Goal: Task Accomplishment & Management: Use online tool/utility

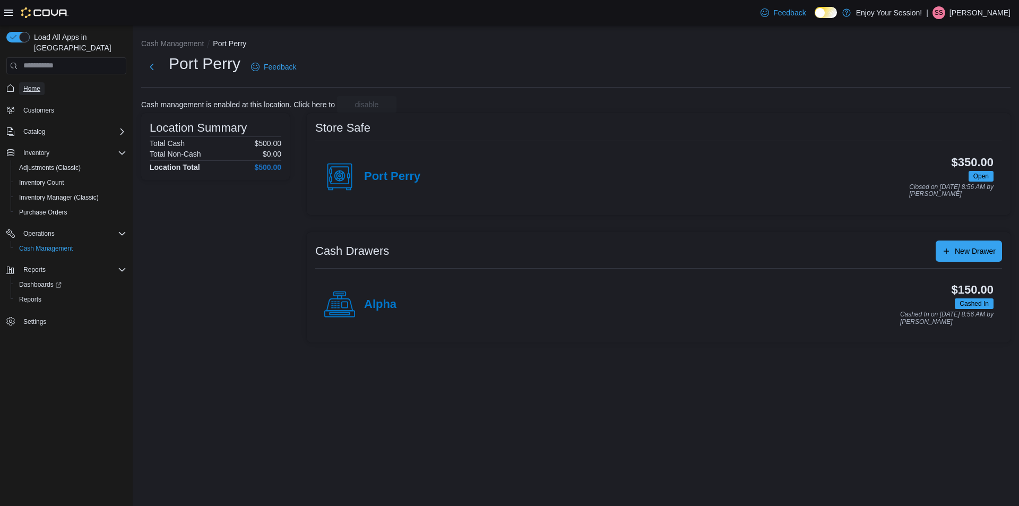
click at [33, 84] on span "Home" at bounding box center [31, 88] width 17 height 8
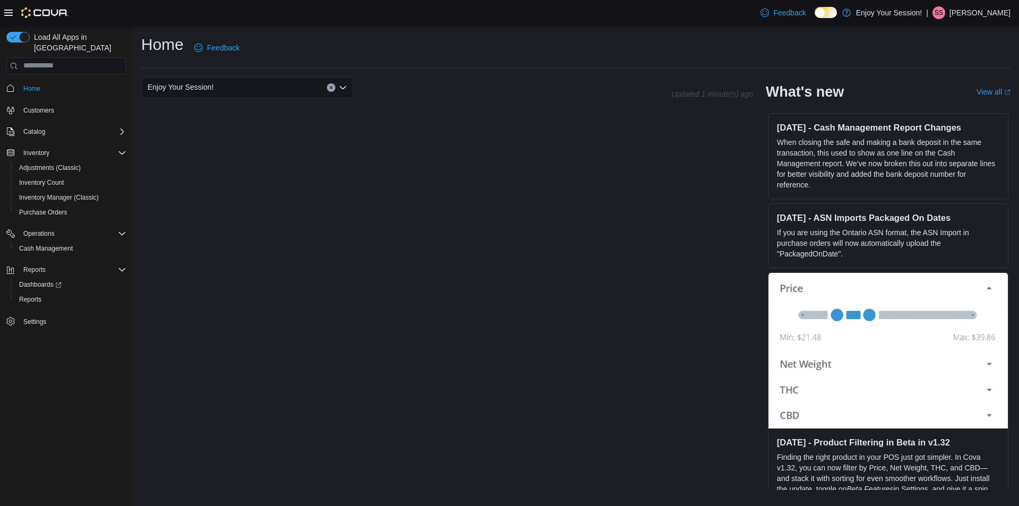
click at [247, 88] on div "Enjoy Your Session!" at bounding box center [247, 87] width 212 height 21
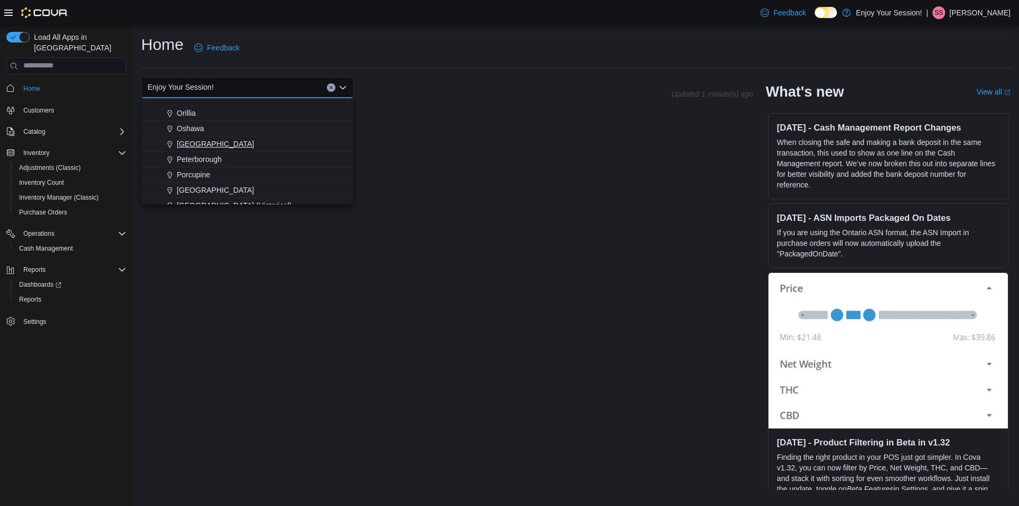
scroll to position [371, 0]
click at [189, 196] on span "Port Perry" at bounding box center [193, 196] width 33 height 11
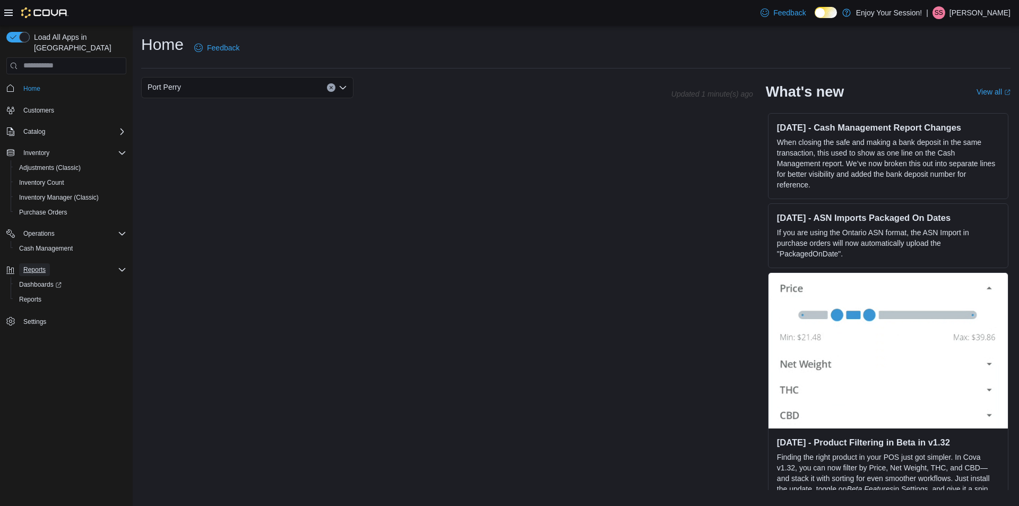
click at [42, 265] on span "Reports" at bounding box center [34, 269] width 22 height 8
click at [40, 264] on span "Reports" at bounding box center [34, 269] width 22 height 13
click at [38, 295] on span "Reports" at bounding box center [30, 299] width 22 height 8
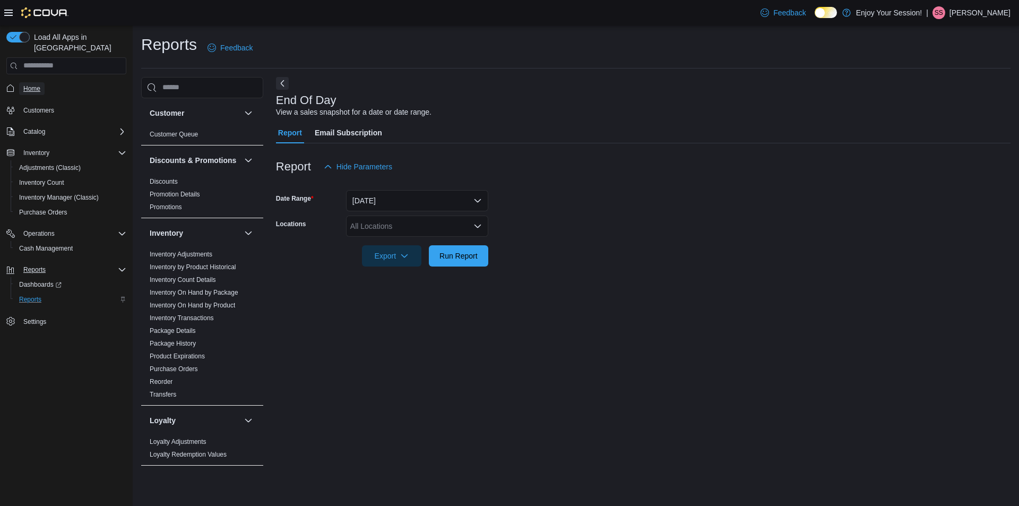
click at [36, 84] on span "Home" at bounding box center [31, 88] width 17 height 8
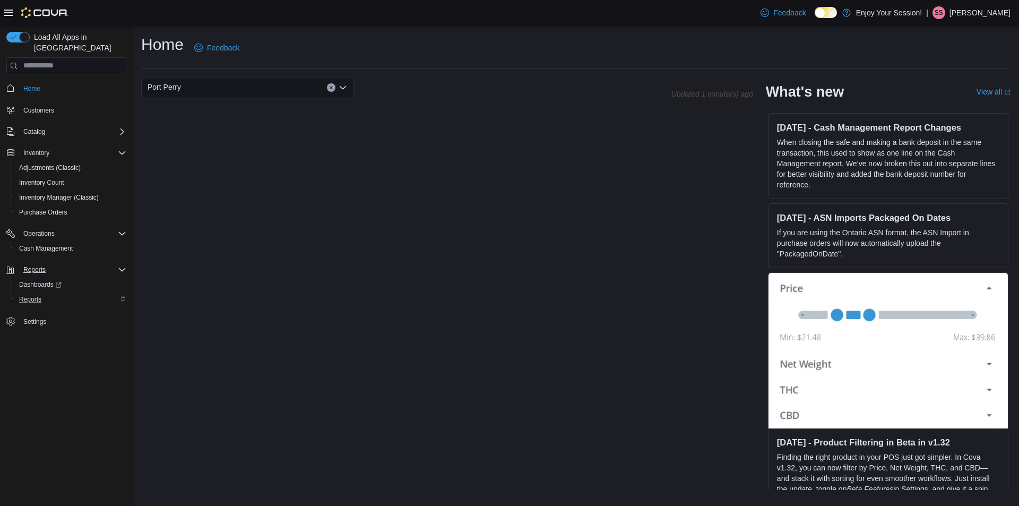
click at [293, 81] on div "Port Perry" at bounding box center [247, 87] width 212 height 21
click at [217, 109] on span "Enjoy Your Session!" at bounding box center [204, 105] width 66 height 11
click at [235, 89] on div "Enjoy Your Session! Combo box. Selected. Enjoy Your Session!. Press Backspace t…" at bounding box center [247, 87] width 212 height 21
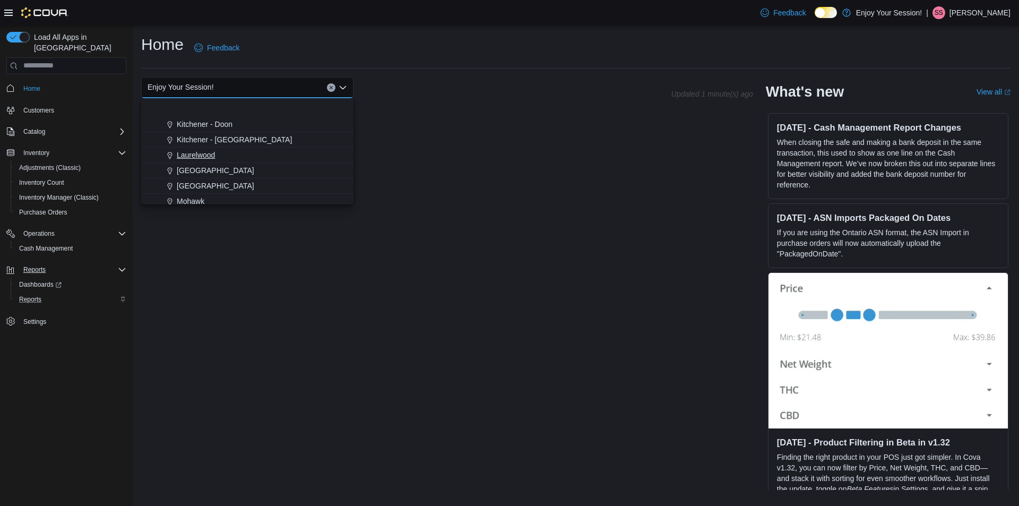
scroll to position [425, 0]
click at [190, 141] on span "Port Perry" at bounding box center [193, 142] width 33 height 11
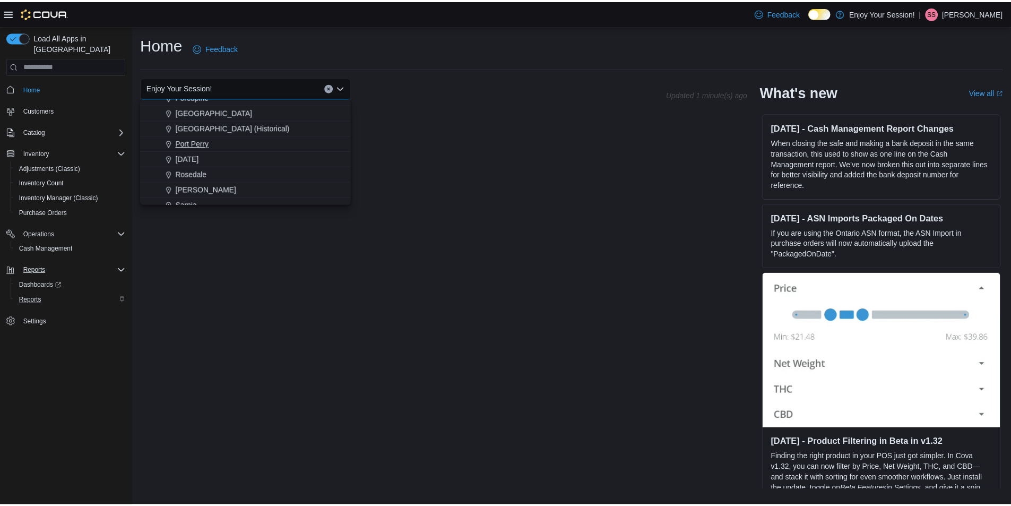
scroll to position [0, 0]
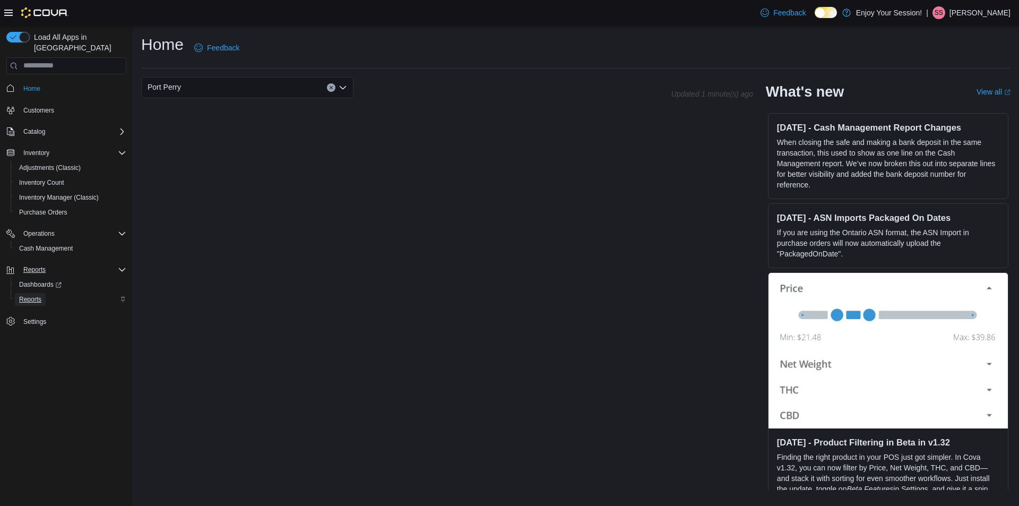
click at [27, 295] on span "Reports" at bounding box center [30, 299] width 22 height 8
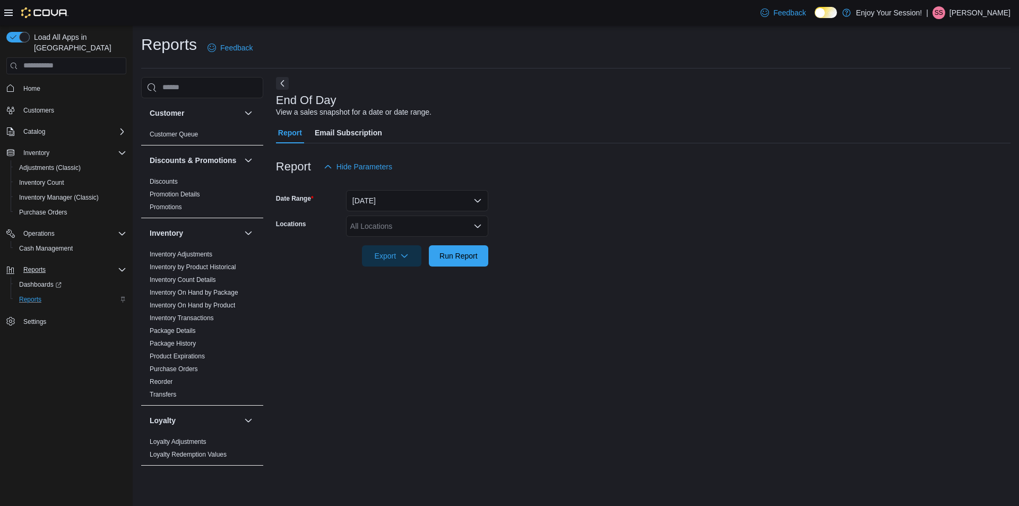
click at [435, 224] on div "All Locations" at bounding box center [417, 225] width 142 height 21
type input "**"
click at [385, 295] on span "Port Perry" at bounding box center [385, 290] width 33 height 11
click at [667, 264] on form "Date Range [DATE] Locations [GEOGRAPHIC_DATA] Export Run Report" at bounding box center [643, 221] width 734 height 89
click at [463, 255] on span "Run Report" at bounding box center [458, 255] width 38 height 11
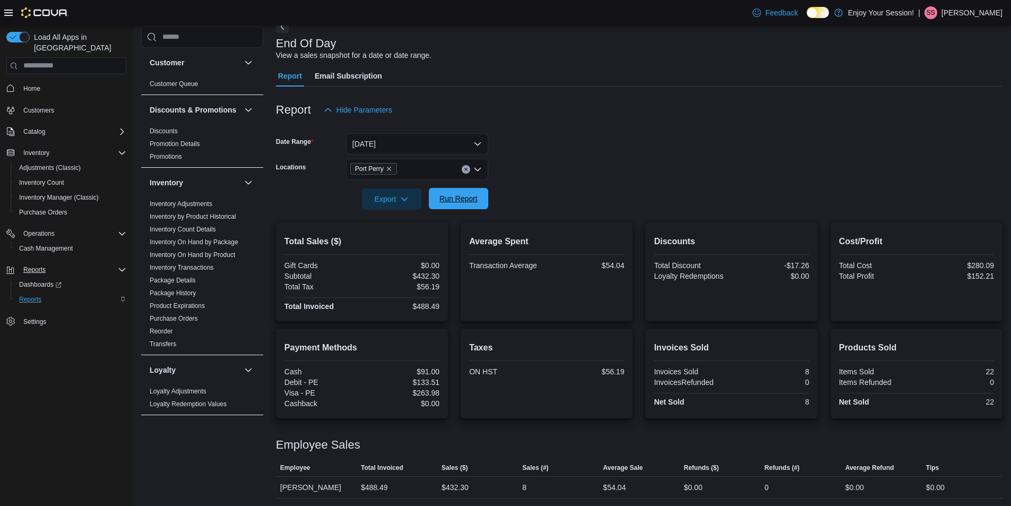
scroll to position [58, 0]
click at [468, 193] on span "Run Report" at bounding box center [458, 197] width 38 height 11
click at [203, 246] on link "Inventory On Hand by Package" at bounding box center [194, 241] width 89 height 7
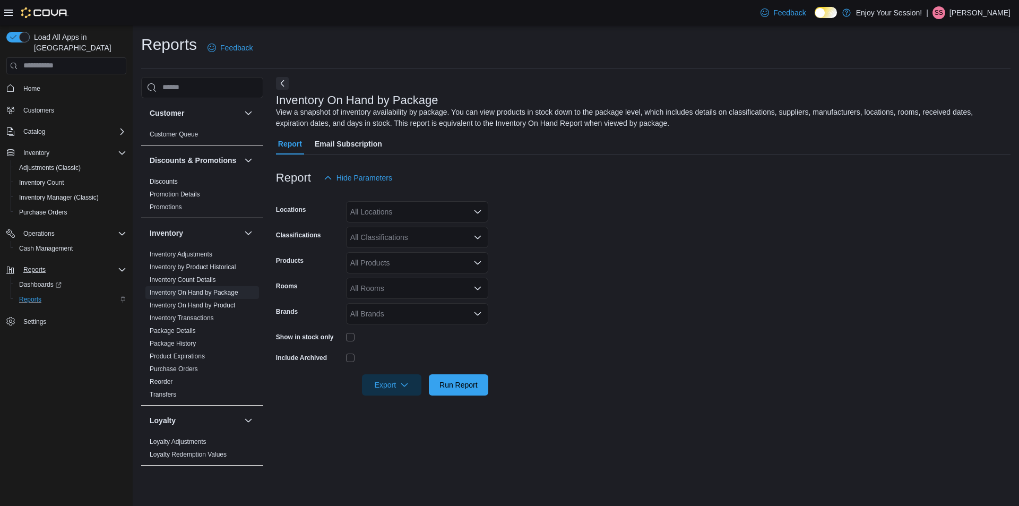
click at [440, 213] on div "All Locations" at bounding box center [417, 211] width 142 height 21
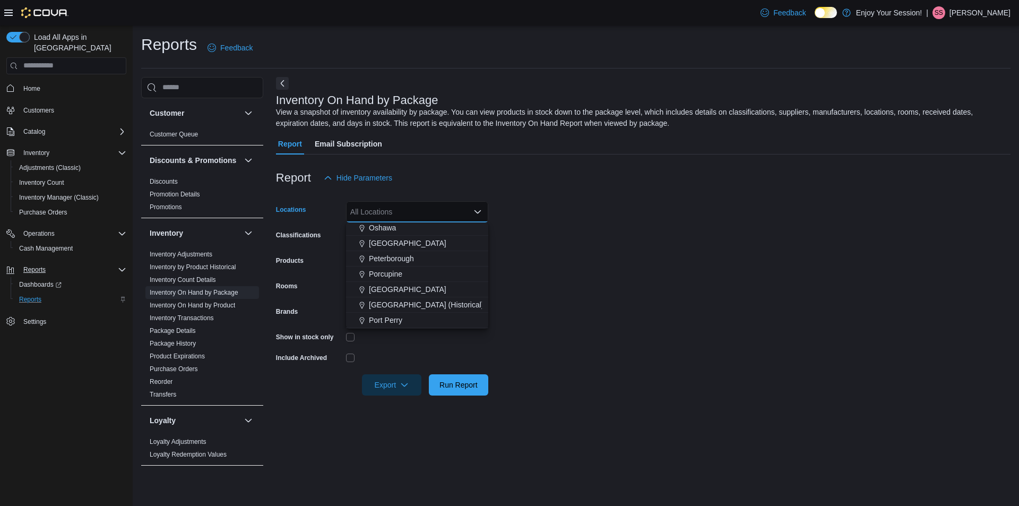
scroll to position [425, 0]
click at [387, 264] on span "Port Perry" at bounding box center [385, 267] width 33 height 11
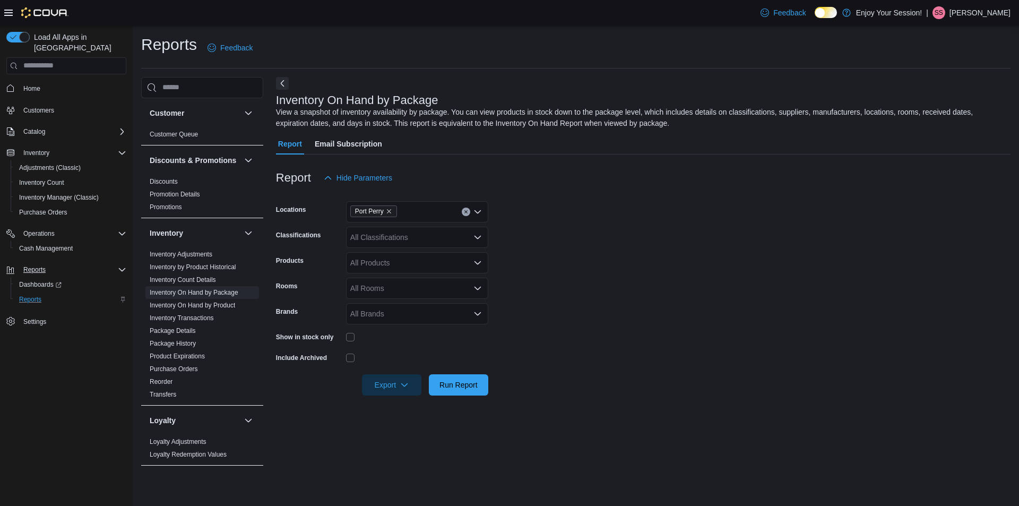
click at [625, 292] on form "Locations Port Perry Classifications All Classifications Products All Products …" at bounding box center [643, 291] width 734 height 207
click at [367, 240] on div "All Classifications" at bounding box center [417, 237] width 142 height 21
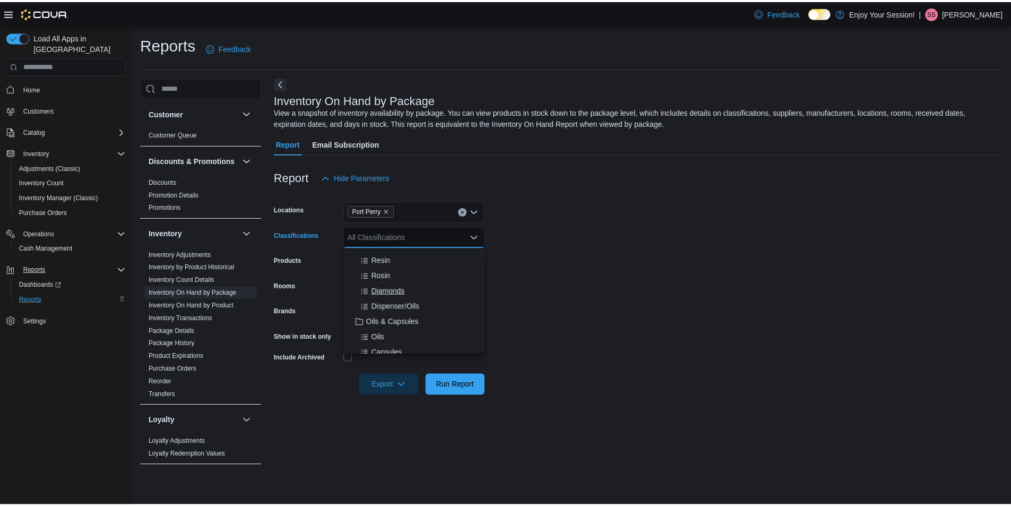
scroll to position [265, 0]
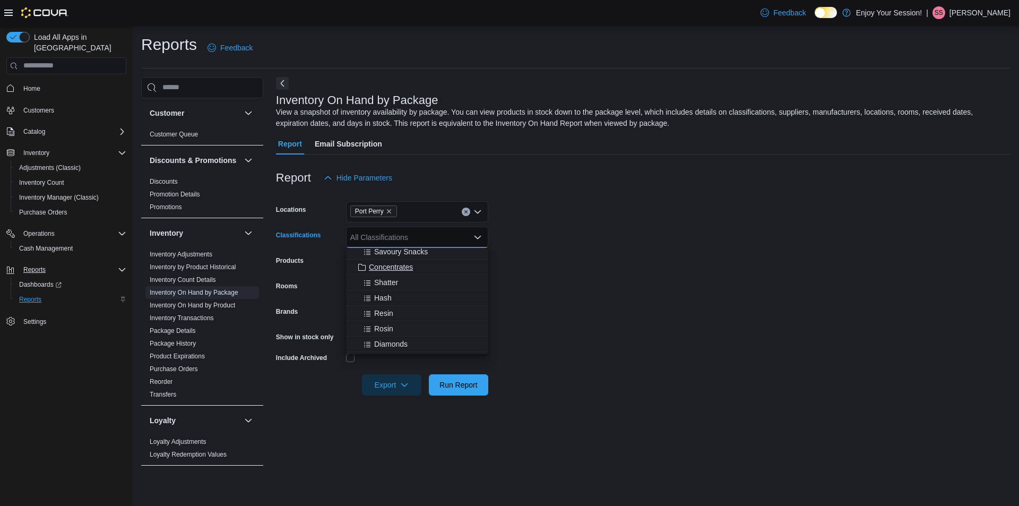
click at [396, 265] on span "Concentrates" at bounding box center [391, 267] width 44 height 11
click at [634, 314] on form "Locations [GEOGRAPHIC_DATA] Classifications Concentrates Combo box. Selected. C…" at bounding box center [643, 291] width 734 height 207
click at [397, 320] on div "All Brands" at bounding box center [417, 313] width 142 height 21
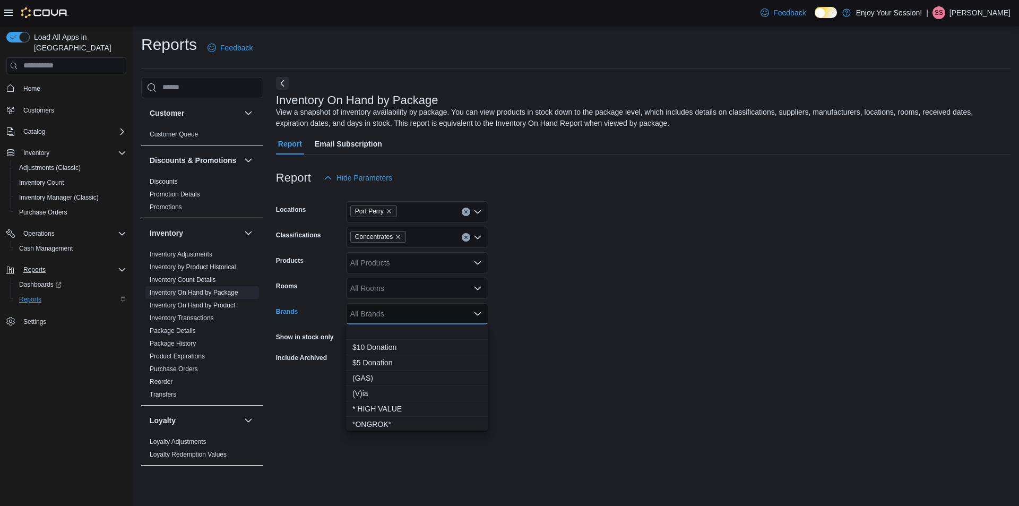
click at [653, 347] on form "Locations Port Perry Classifications Concentrates Products All Products Rooms A…" at bounding box center [643, 291] width 734 height 207
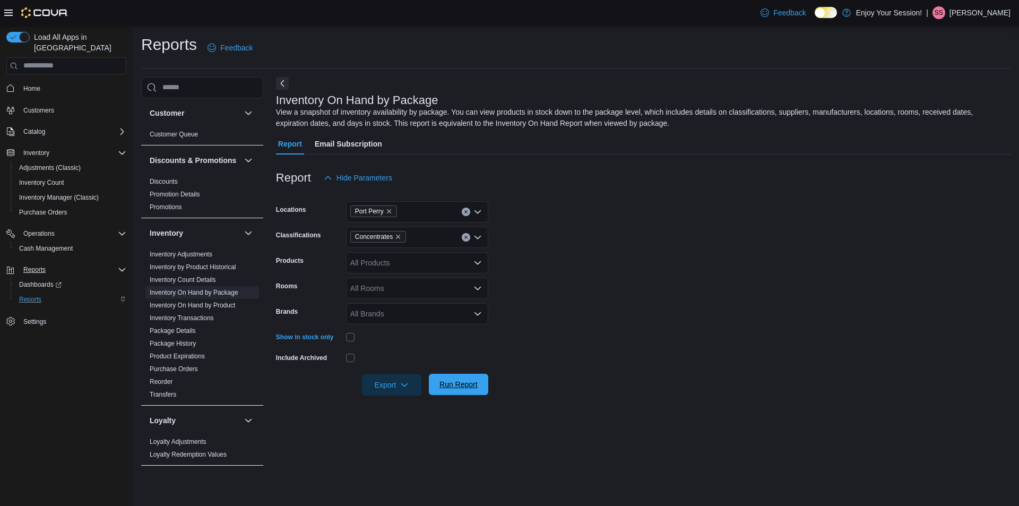
click at [456, 380] on span "Run Report" at bounding box center [458, 384] width 38 height 11
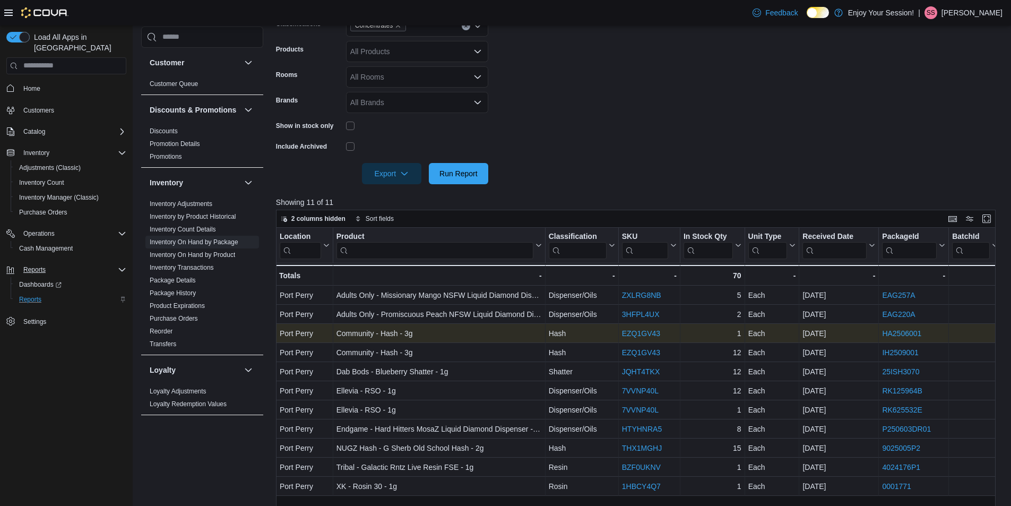
scroll to position [212, 0]
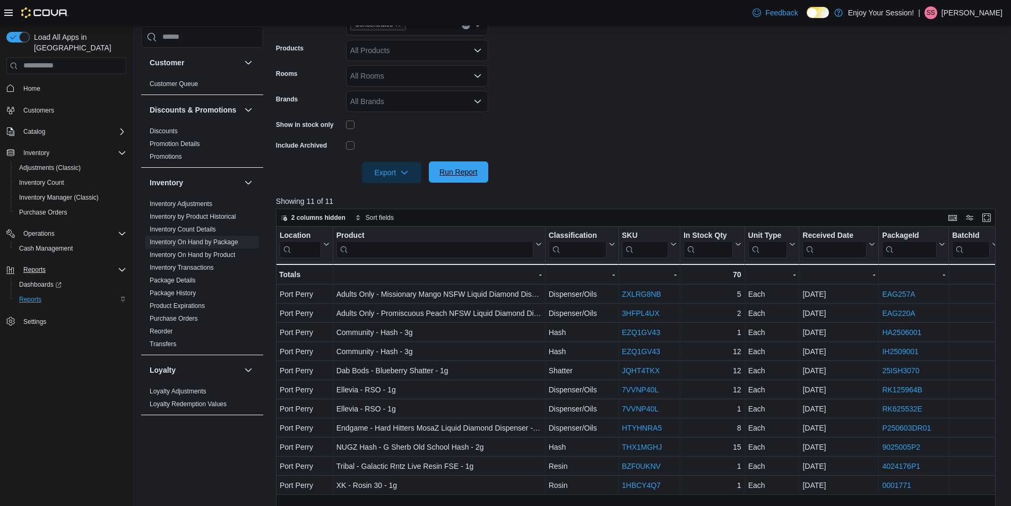
click at [451, 172] on span "Run Report" at bounding box center [458, 172] width 38 height 11
click at [396, 164] on span "Export" at bounding box center [391, 171] width 47 height 21
click at [410, 197] on span "Export to Excel" at bounding box center [393, 193] width 48 height 8
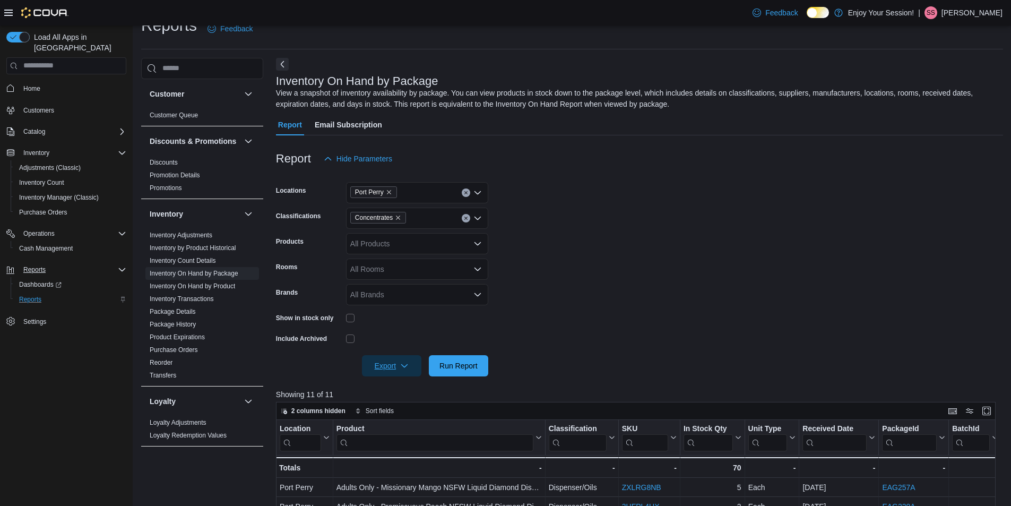
scroll to position [0, 0]
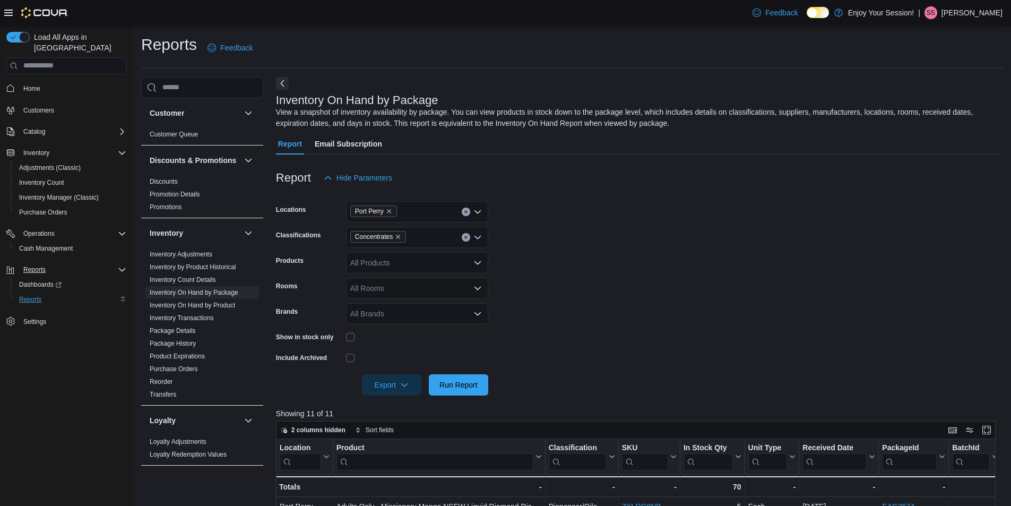
click at [467, 235] on icon "Clear input" at bounding box center [466, 237] width 4 height 4
click at [396, 301] on span "Capsules" at bounding box center [389, 299] width 31 height 11
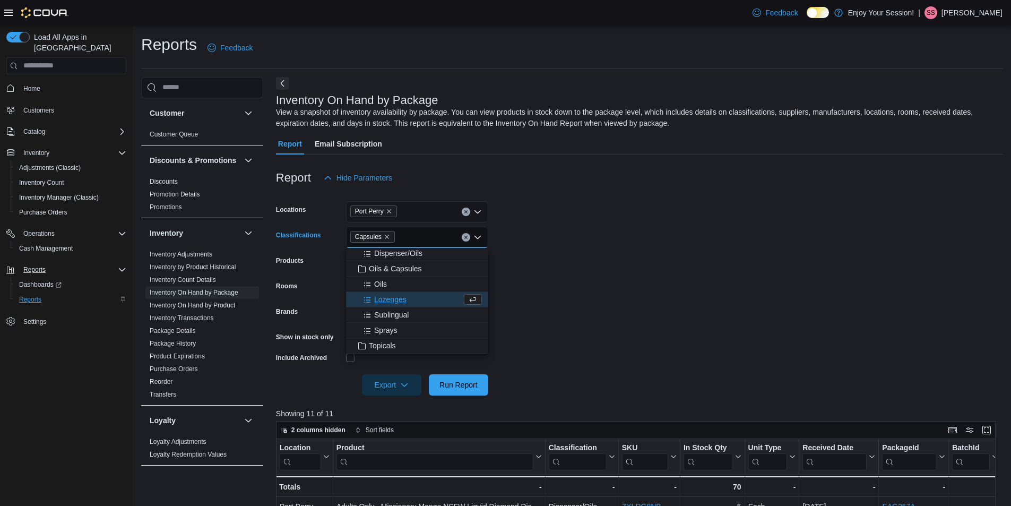
click at [580, 306] on form "Locations [GEOGRAPHIC_DATA] Classifications Capsules Combo box. Selected. Capsu…" at bounding box center [639, 291] width 727 height 207
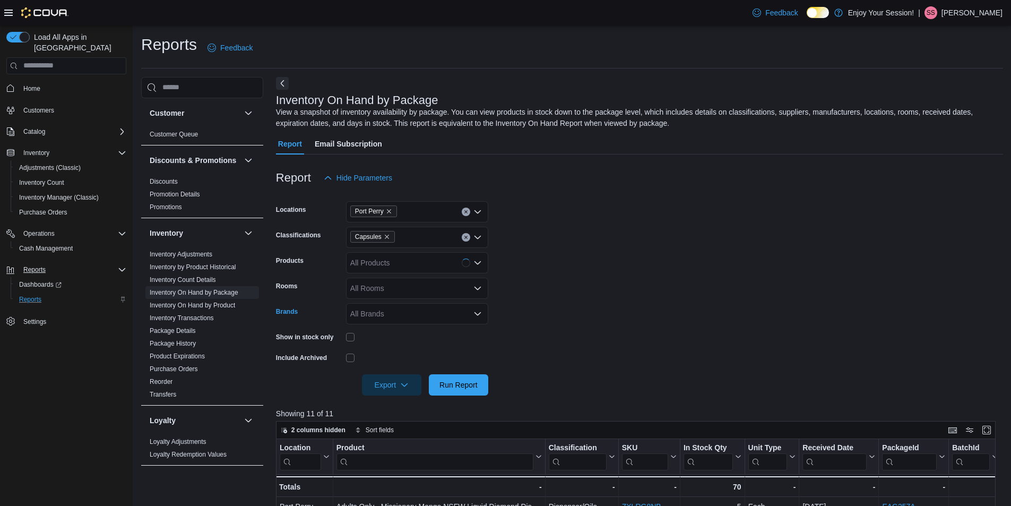
click at [406, 316] on div "All Brands" at bounding box center [417, 313] width 142 height 21
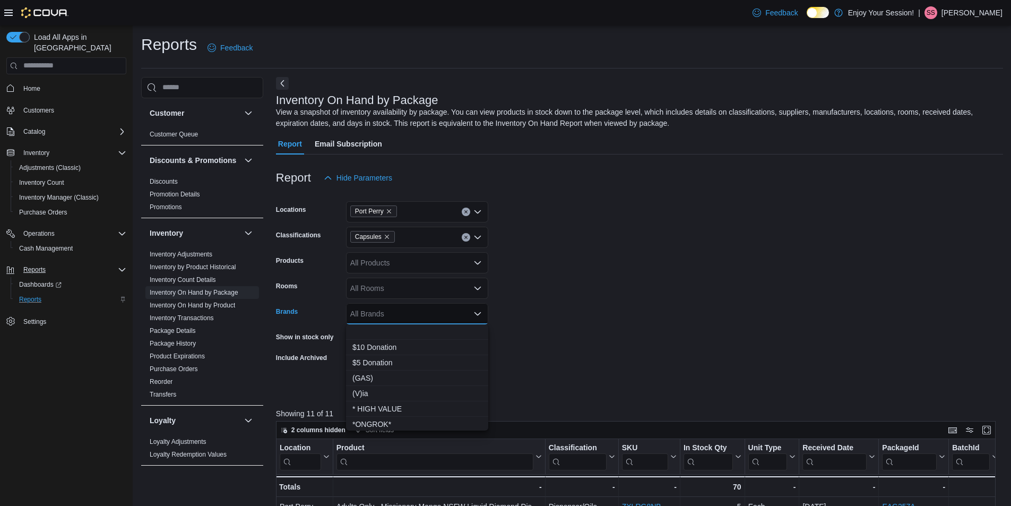
click at [630, 306] on form "Locations Port Perry Classifications Capsules Products All Products Rooms All R…" at bounding box center [639, 291] width 727 height 207
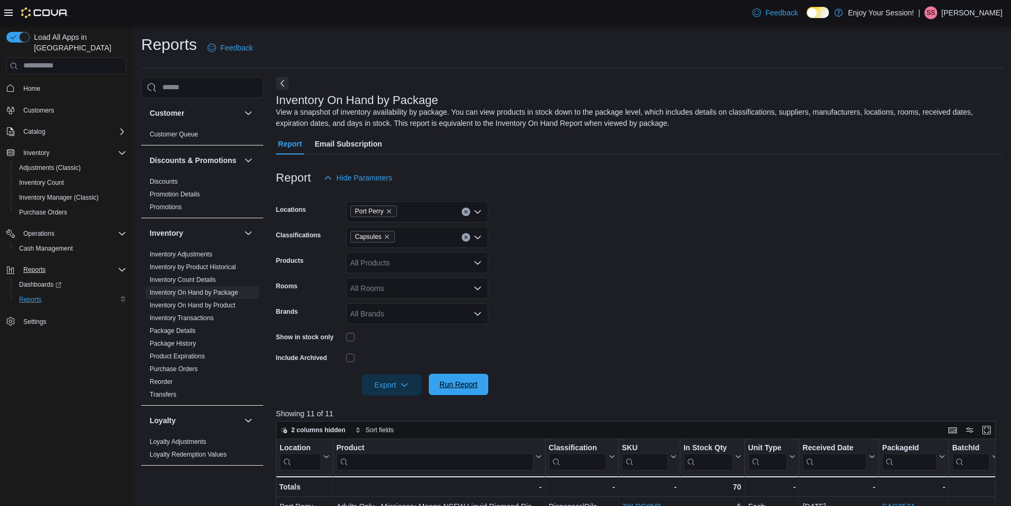
click at [453, 380] on span "Run Report" at bounding box center [458, 384] width 38 height 11
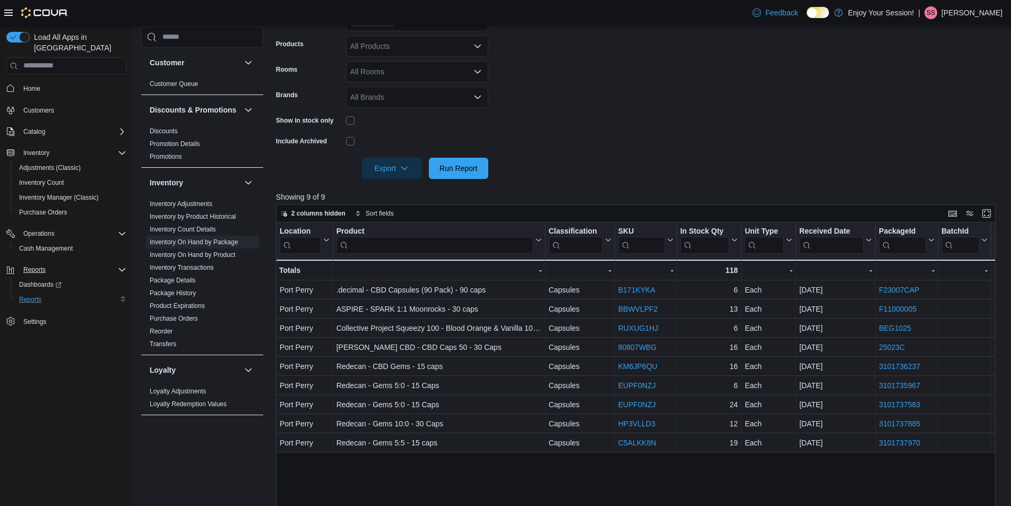
scroll to position [212, 0]
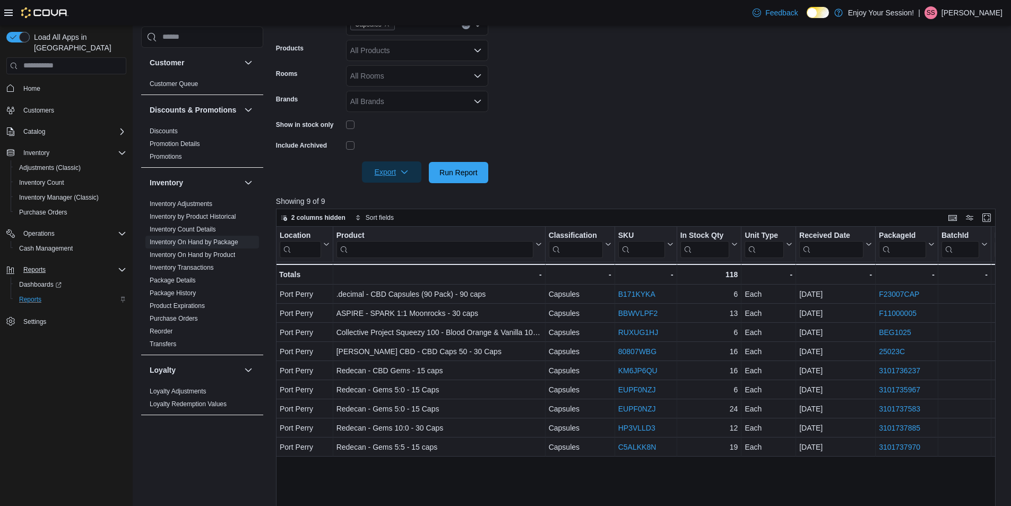
click at [386, 176] on span "Export" at bounding box center [391, 171] width 47 height 21
click at [405, 196] on span "Export to Excel" at bounding box center [393, 193] width 48 height 8
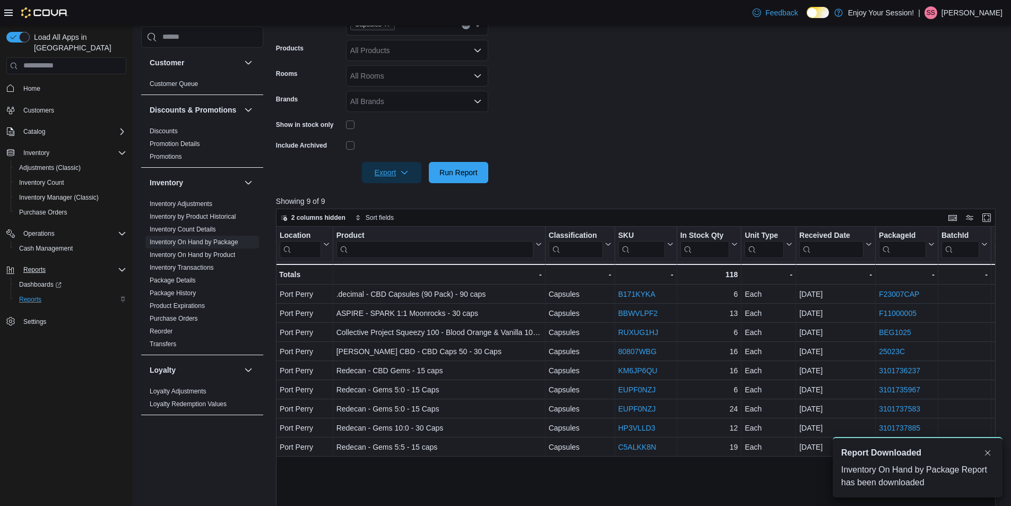
scroll to position [0, 0]
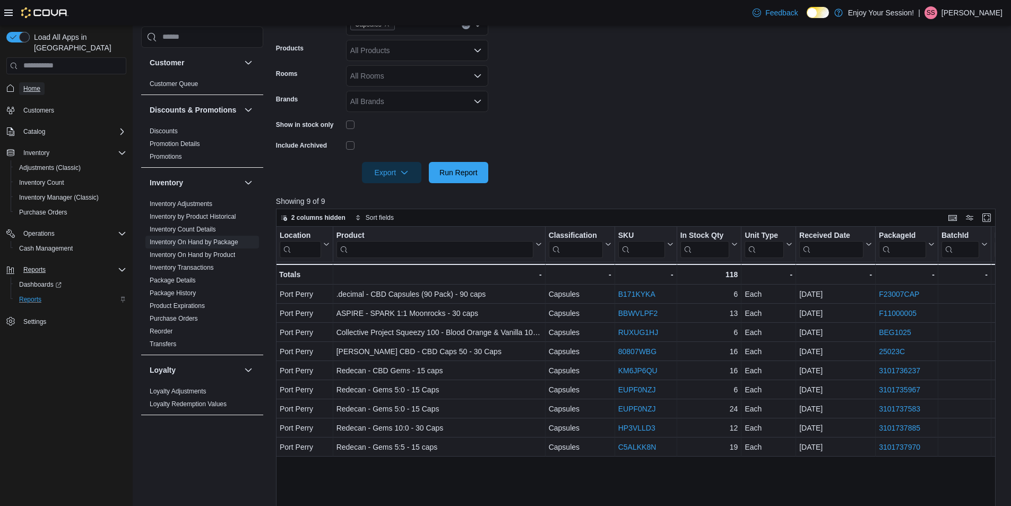
click at [39, 84] on span "Home" at bounding box center [31, 88] width 17 height 8
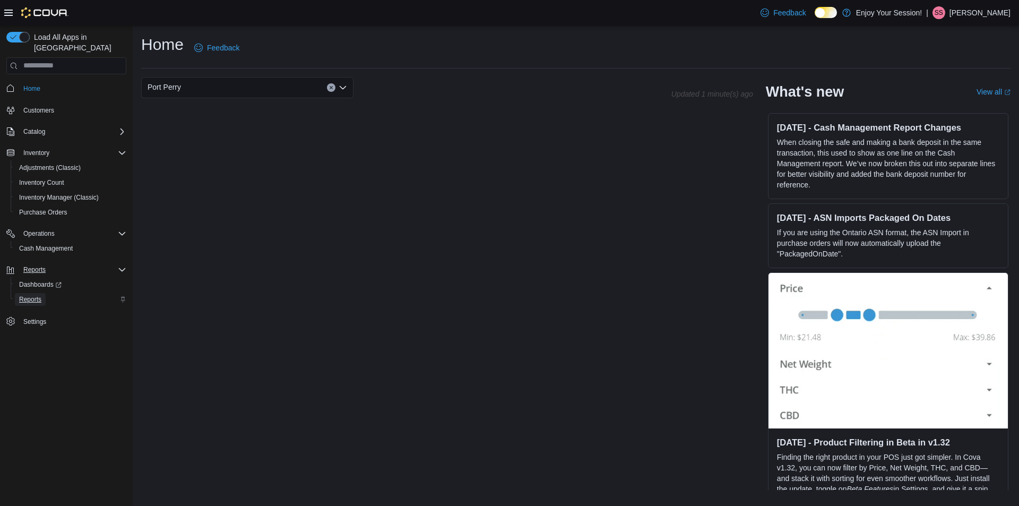
click at [35, 295] on span "Reports" at bounding box center [30, 299] width 22 height 8
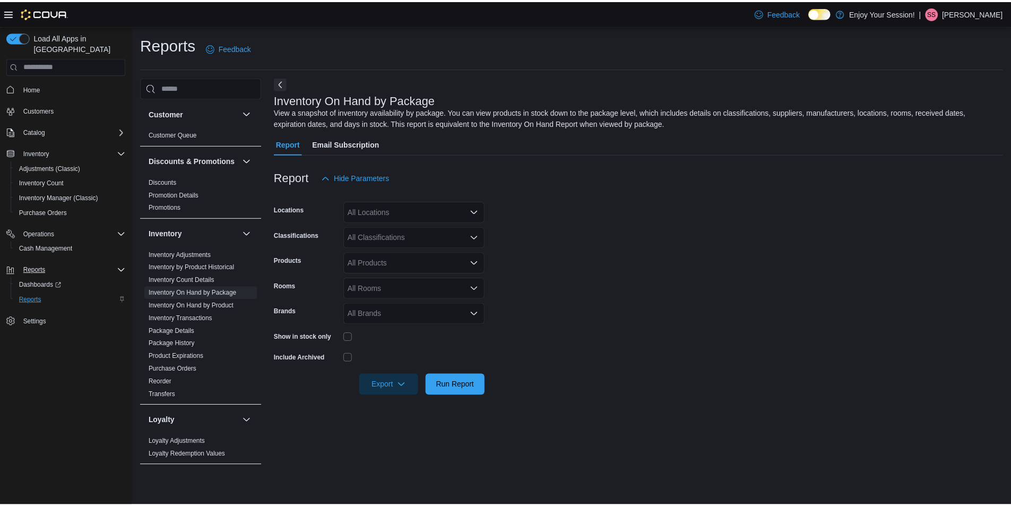
scroll to position [212, 0]
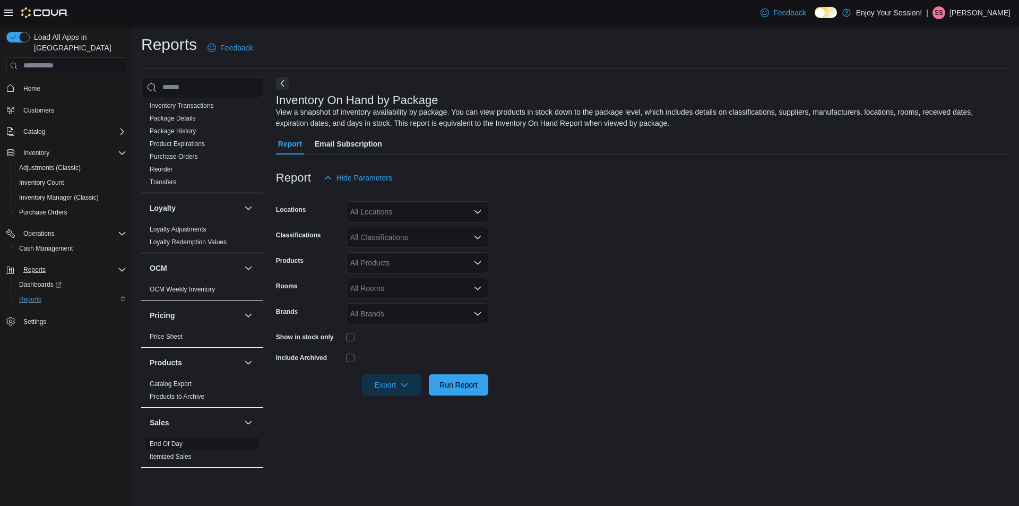
click at [172, 447] on link "End Of Day" at bounding box center [166, 443] width 33 height 7
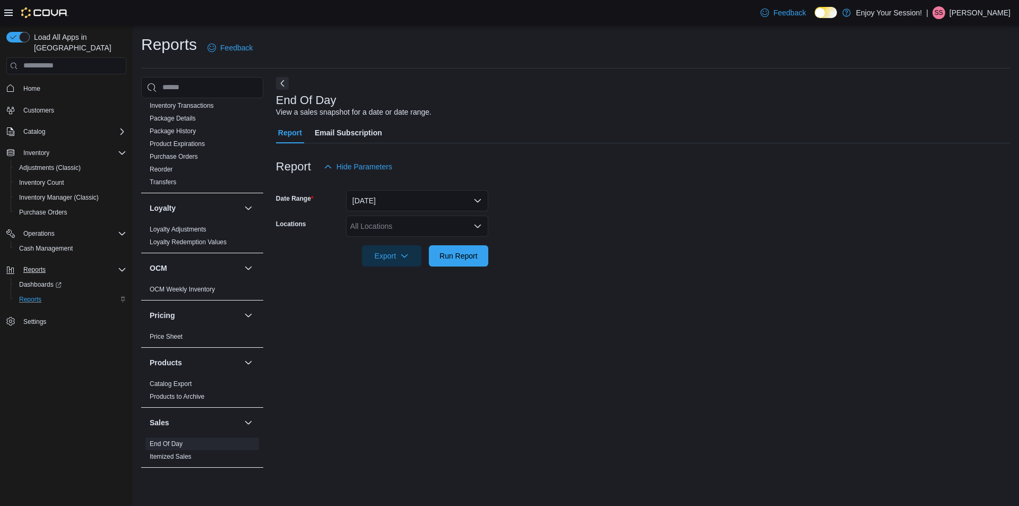
click at [380, 237] on div at bounding box center [643, 241] width 734 height 8
click at [382, 224] on div "All Locations" at bounding box center [417, 225] width 142 height 21
type input "****"
click at [395, 275] on span "Port Perry" at bounding box center [385, 275] width 33 height 11
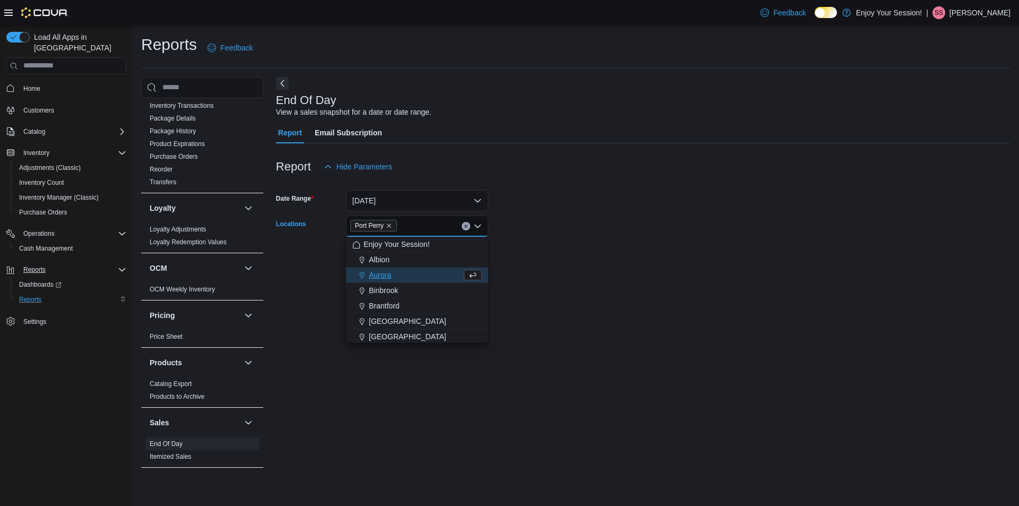
click at [716, 318] on div "End Of Day View a sales snapshot for a date or date range. Report Email Subscri…" at bounding box center [643, 277] width 734 height 401
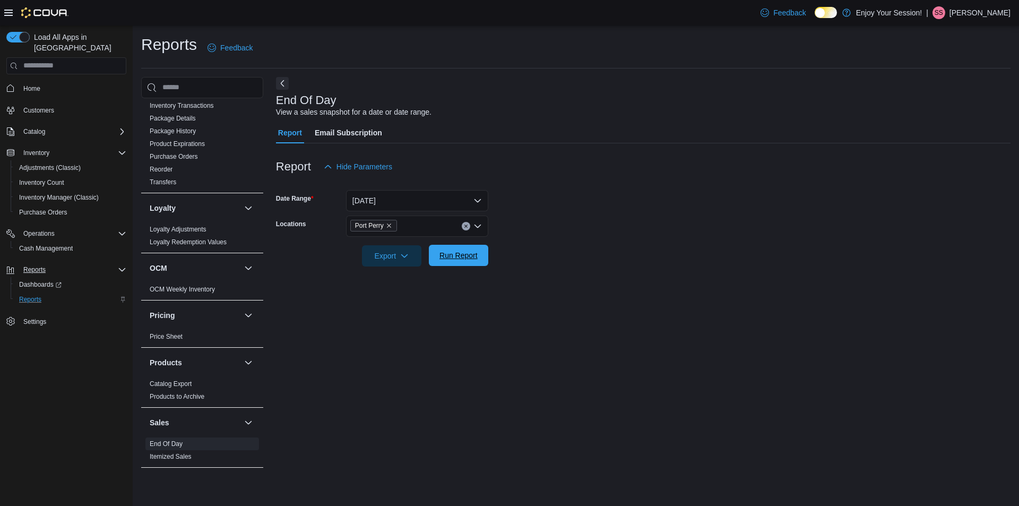
click at [464, 259] on span "Run Report" at bounding box center [458, 255] width 38 height 11
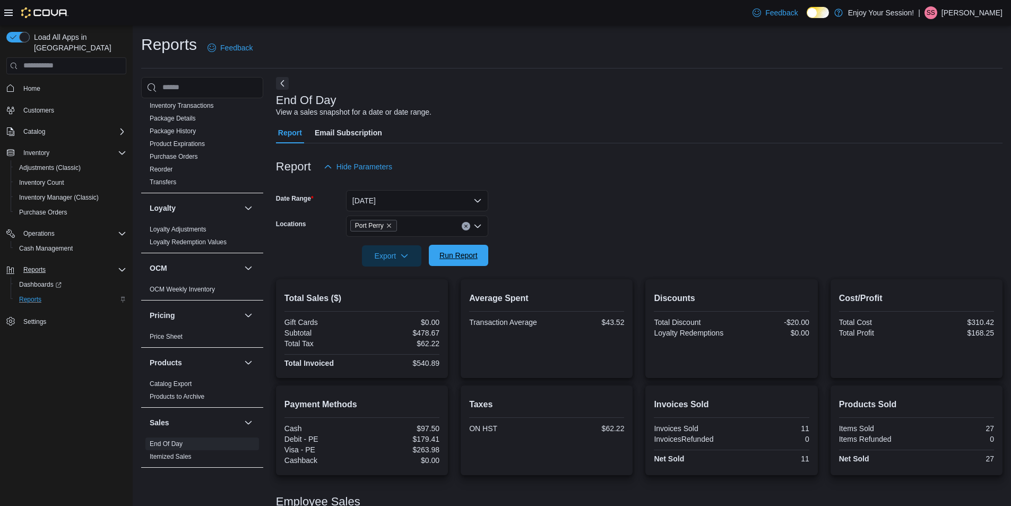
click at [452, 255] on span "Run Report" at bounding box center [458, 255] width 38 height 11
